Goal: Ask a question

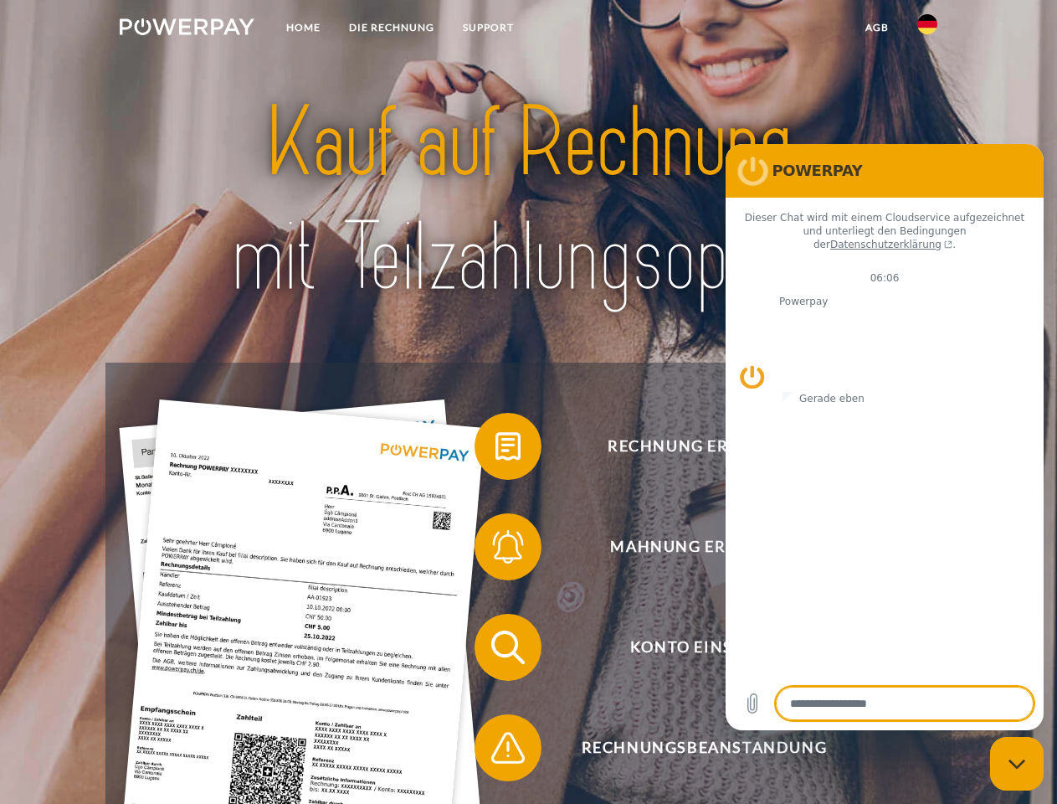
click at [187, 29] on img at bounding box center [187, 26] width 135 height 17
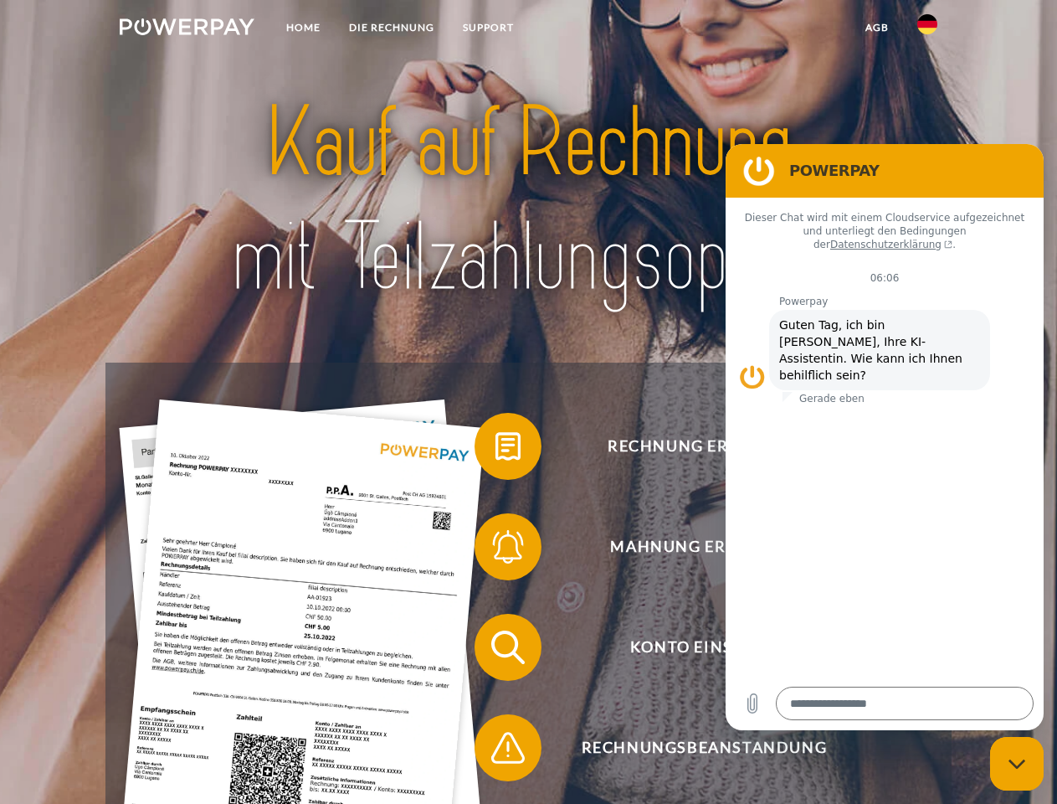
click at [927, 29] on img at bounding box center [927, 24] width 20 height 20
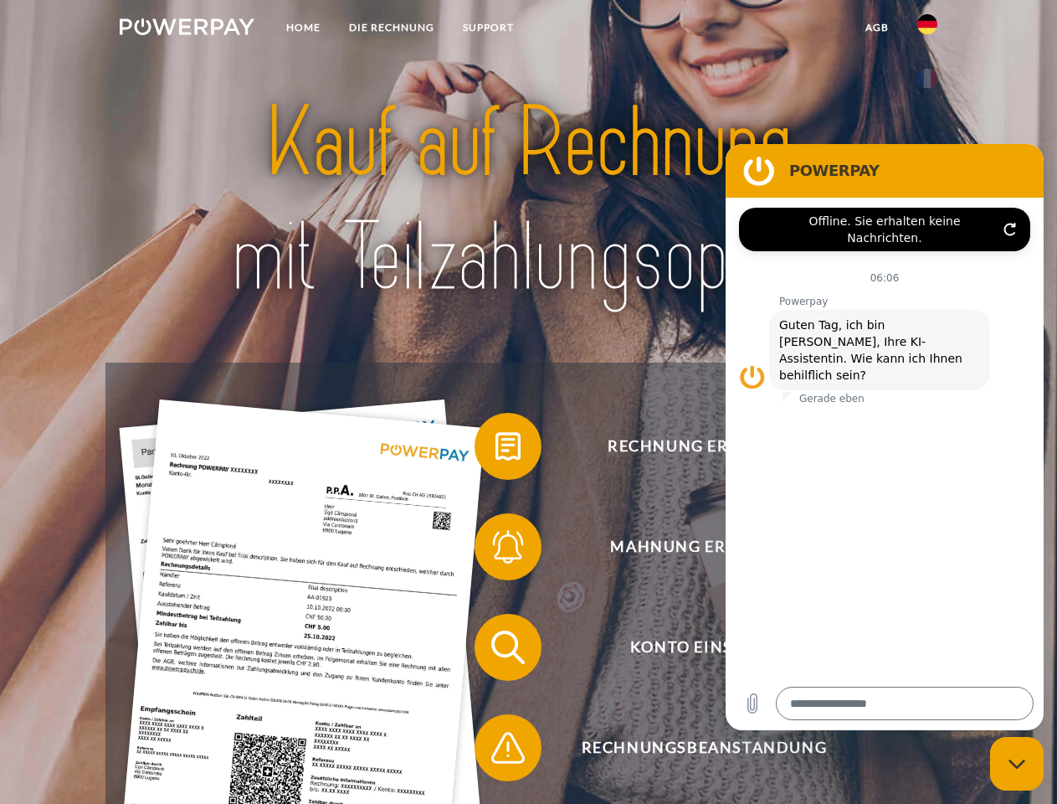
click at [876, 28] on link "agb" at bounding box center [877, 28] width 52 height 30
click at [496, 449] on span at bounding box center [483, 446] width 84 height 84
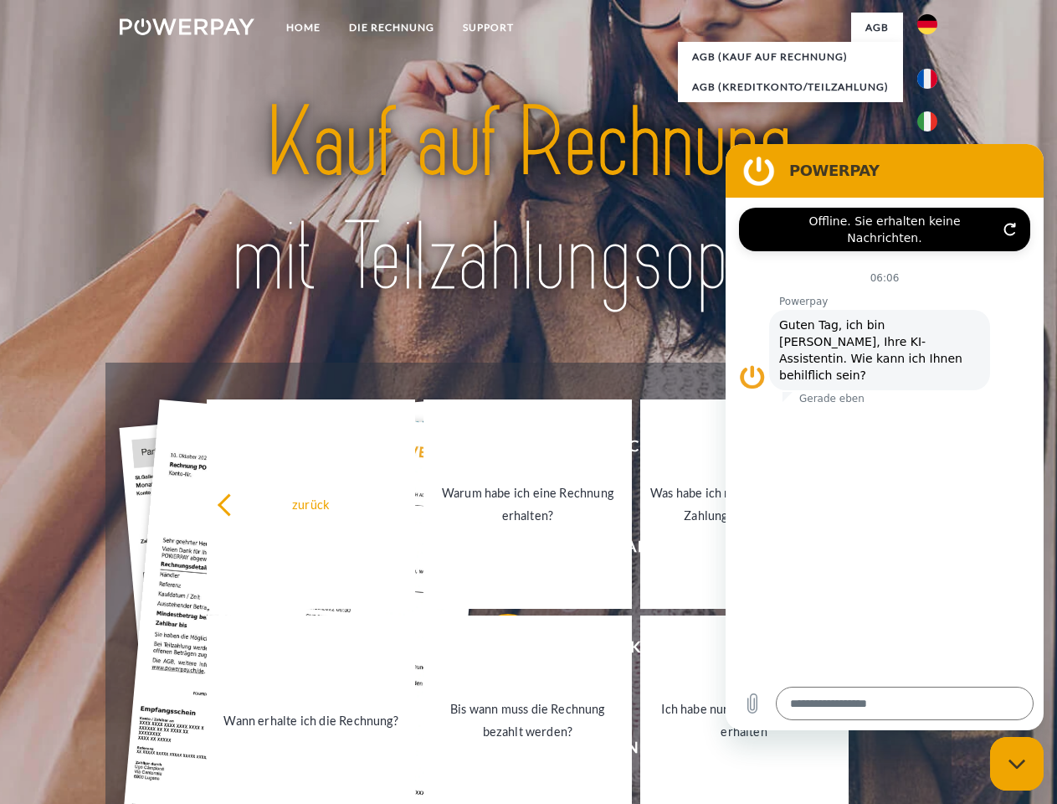
click at [496, 650] on link "Bis wann muss die Rechnung bezahlt werden?" at bounding box center [528, 719] width 208 height 209
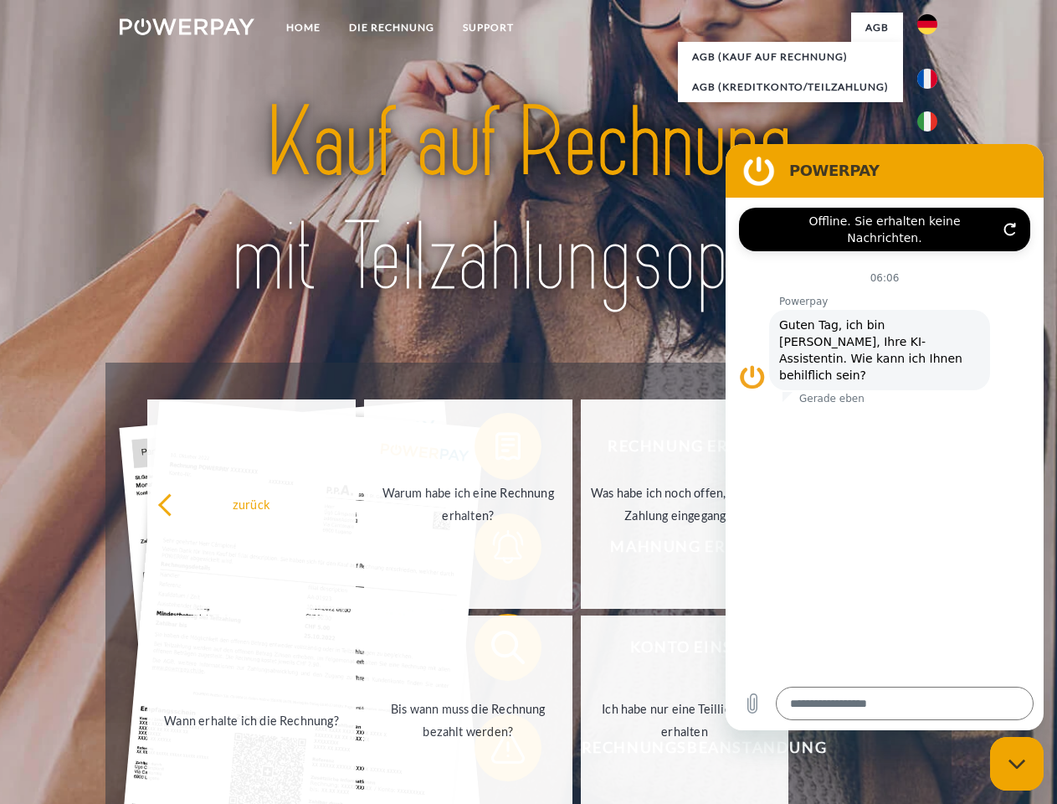
click at [496, 751] on span at bounding box center [483, 748] width 84 height 84
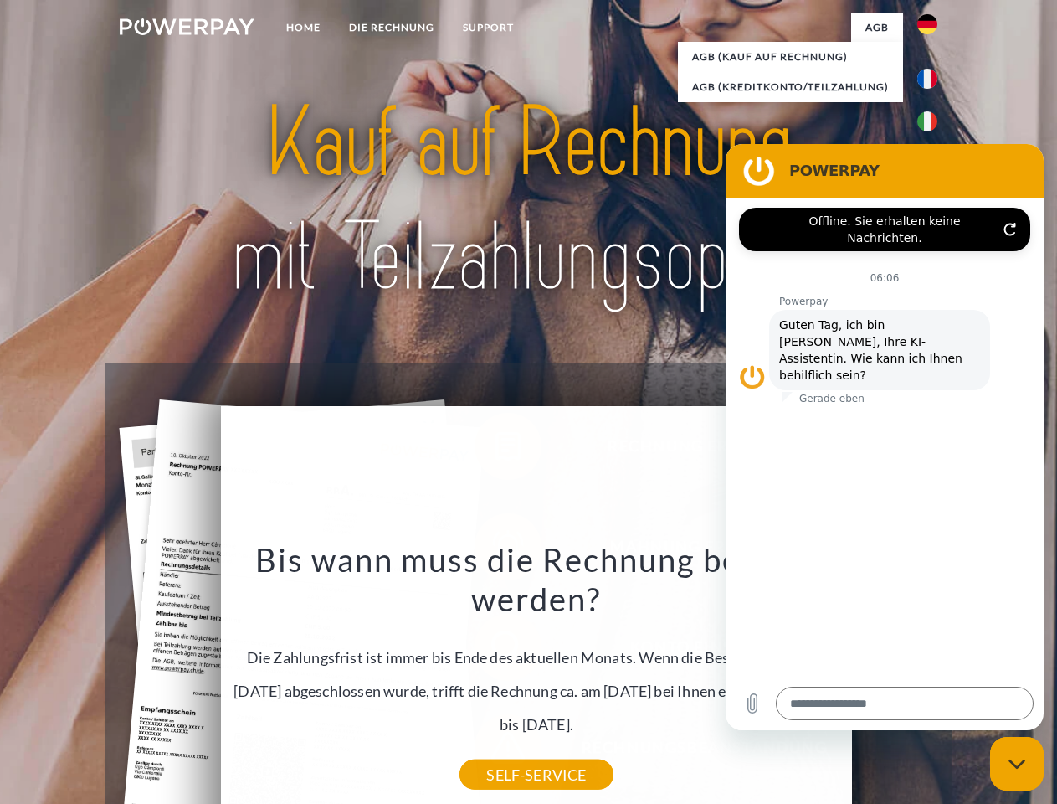
click at [1017, 763] on icon "Messaging-Fenster schließen" at bounding box center [1018, 763] width 18 height 11
type textarea "*"
